Goal: Task Accomplishment & Management: Manage account settings

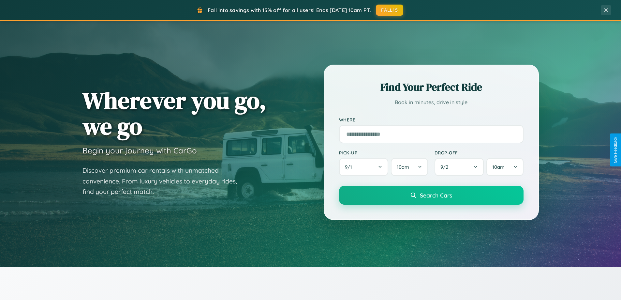
scroll to position [1255, 0]
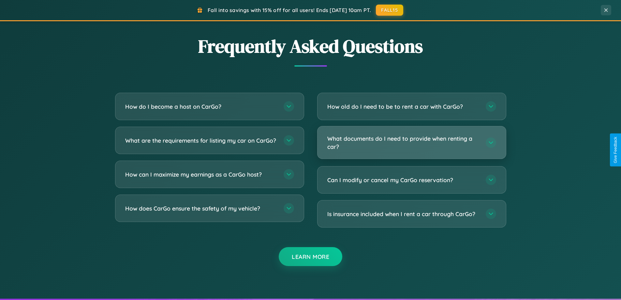
click at [412, 142] on h3 "What documents do I need to provide when renting a car?" at bounding box center [403, 142] width 152 height 16
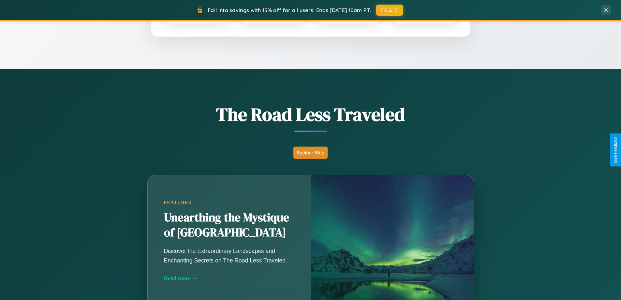
scroll to position [281, 0]
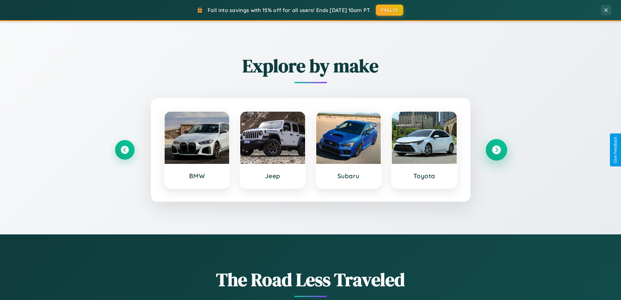
click at [496, 150] on icon at bounding box center [496, 149] width 9 height 9
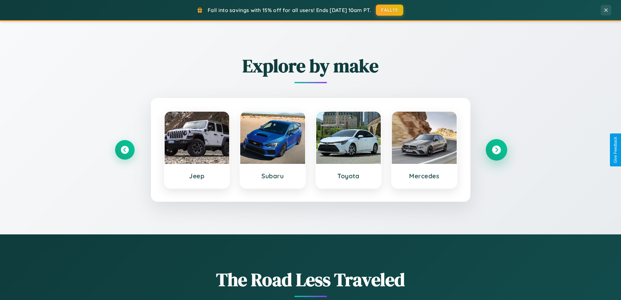
click at [496, 150] on icon at bounding box center [496, 149] width 9 height 9
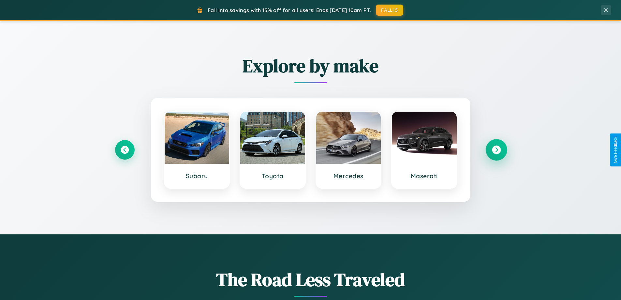
click at [496, 150] on icon at bounding box center [496, 149] width 9 height 9
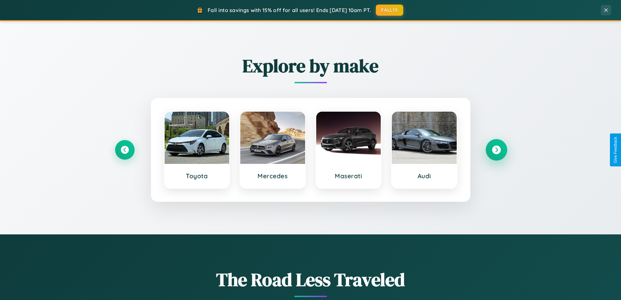
click at [496, 150] on icon at bounding box center [496, 149] width 9 height 9
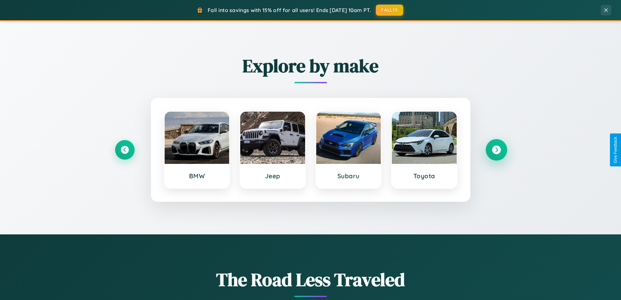
click at [496, 150] on icon at bounding box center [496, 149] width 9 height 9
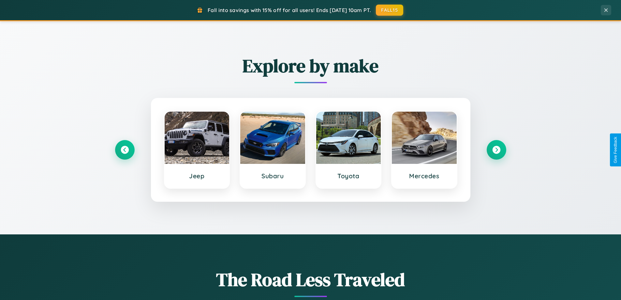
scroll to position [0, 0]
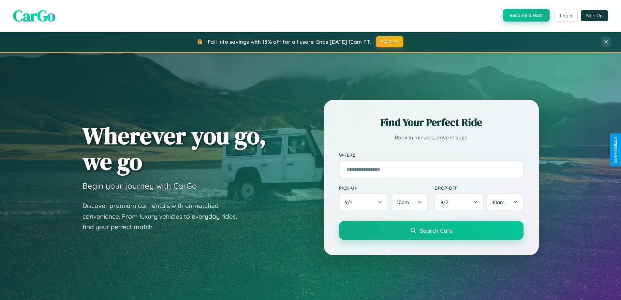
click at [526, 15] on button "Become a Host" at bounding box center [526, 15] width 47 height 12
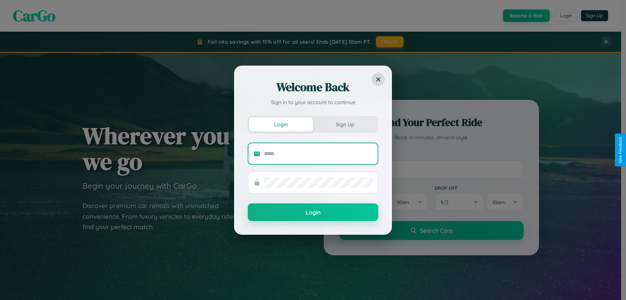
click at [318, 153] on input "text" at bounding box center [318, 153] width 108 height 10
type input "**********"
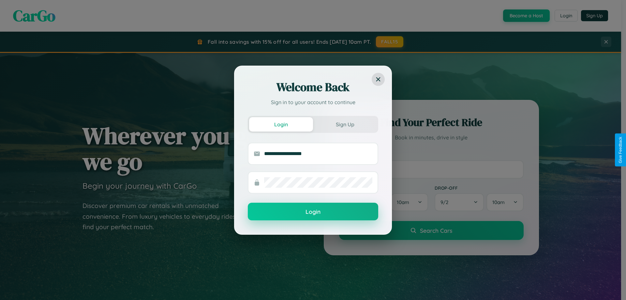
click at [313, 212] on button "Login" at bounding box center [313, 211] width 130 height 18
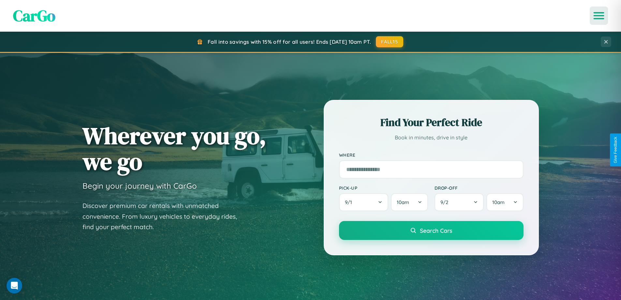
click at [599, 16] on icon "Open menu" at bounding box center [598, 16] width 9 height 6
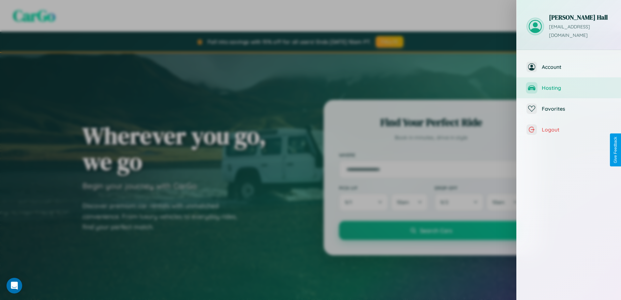
click at [569, 84] on span "Hosting" at bounding box center [576, 87] width 69 height 7
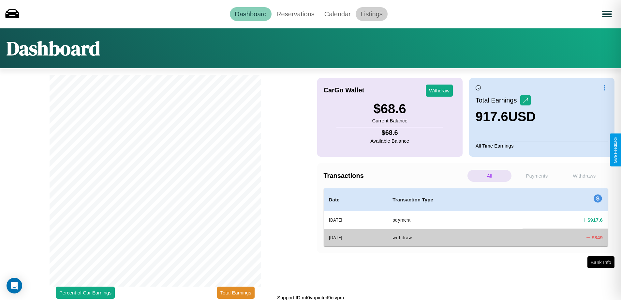
click at [371, 14] on link "Listings" at bounding box center [372, 14] width 32 height 14
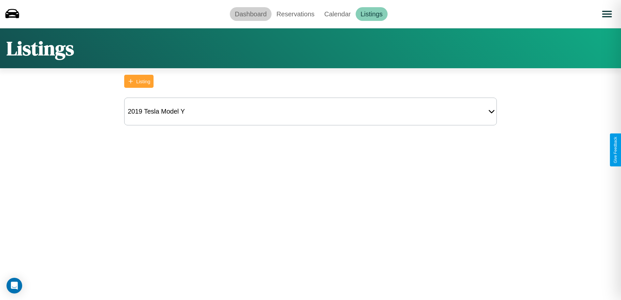
click at [251, 14] on link "Dashboard" at bounding box center [251, 14] width 42 height 14
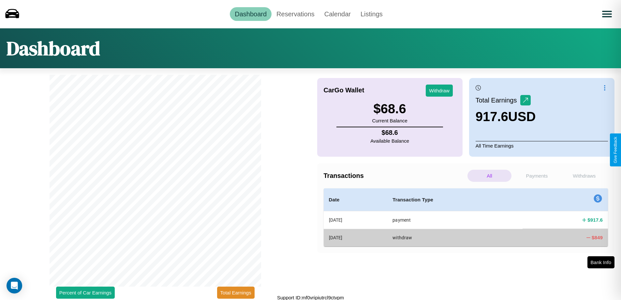
scroll to position [2, 0]
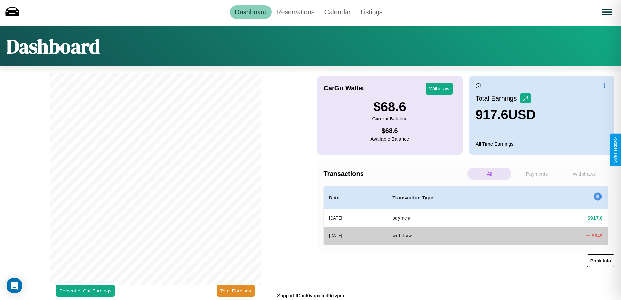
click at [601, 260] on button "Bank Info" at bounding box center [601, 260] width 28 height 13
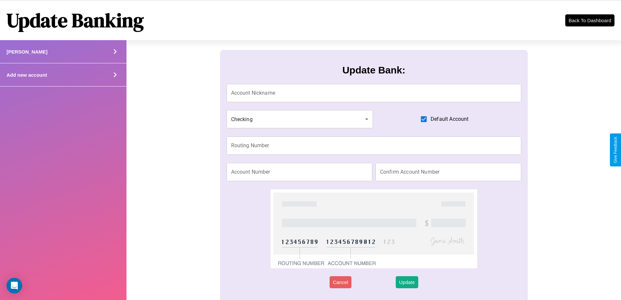
click at [63, 75] on div "Add new account" at bounding box center [63, 74] width 127 height 23
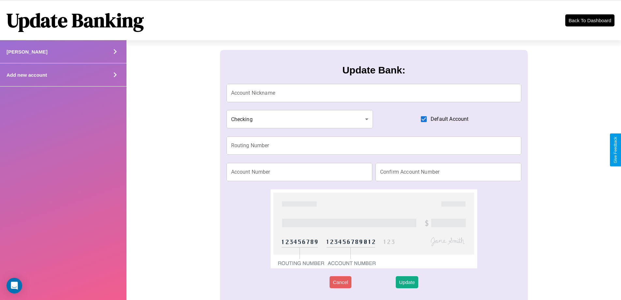
click at [63, 75] on div "Add new account" at bounding box center [63, 74] width 127 height 23
click at [115, 56] on icon at bounding box center [115, 52] width 10 height 10
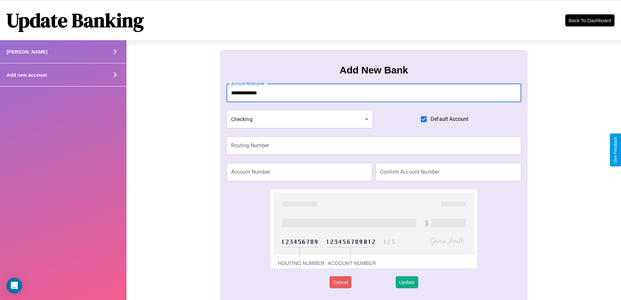
type input "**********"
